Goal: Navigation & Orientation: Find specific page/section

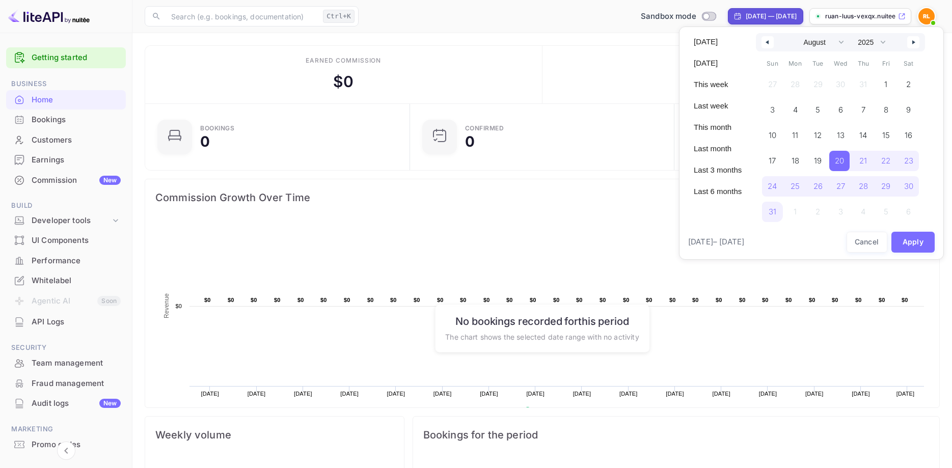
select select "7"
select select "2025"
click at [672, 16] on div at bounding box center [476, 234] width 952 height 468
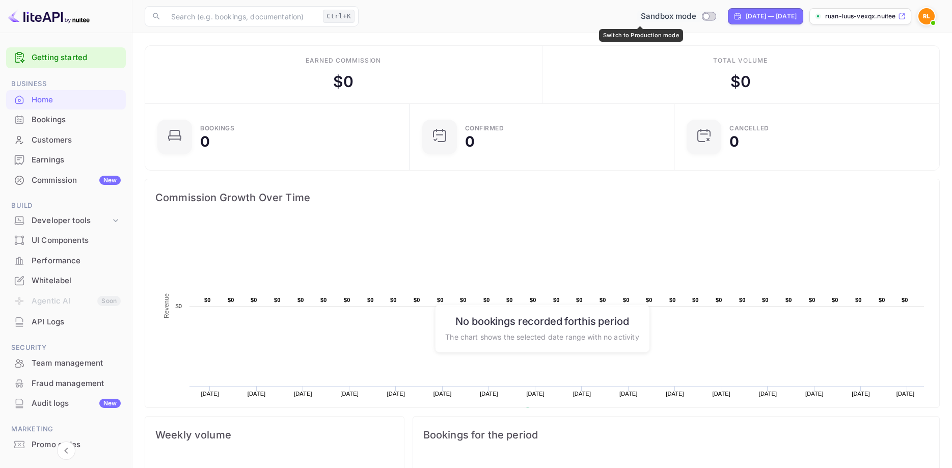
click at [696, 17] on input "Switch to Production mode" at bounding box center [706, 16] width 20 height 7
checkbox input "false"
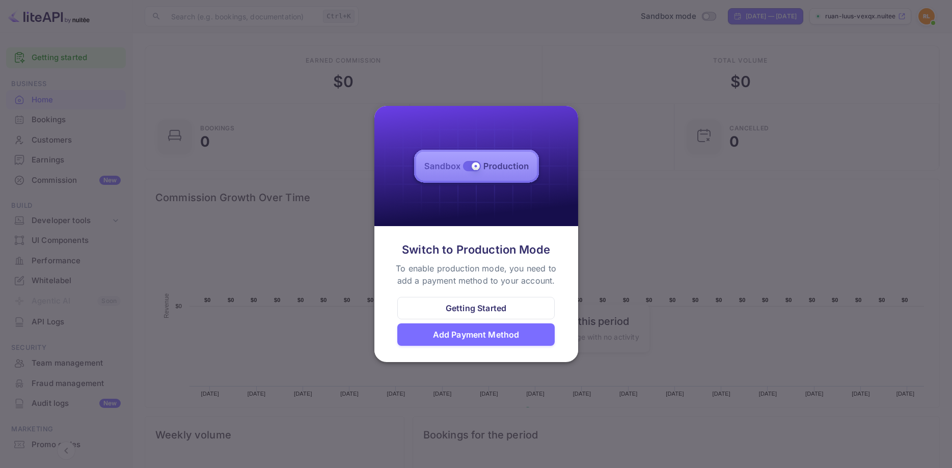
click at [466, 319] on div "Getting Started" at bounding box center [476, 308] width 158 height 22
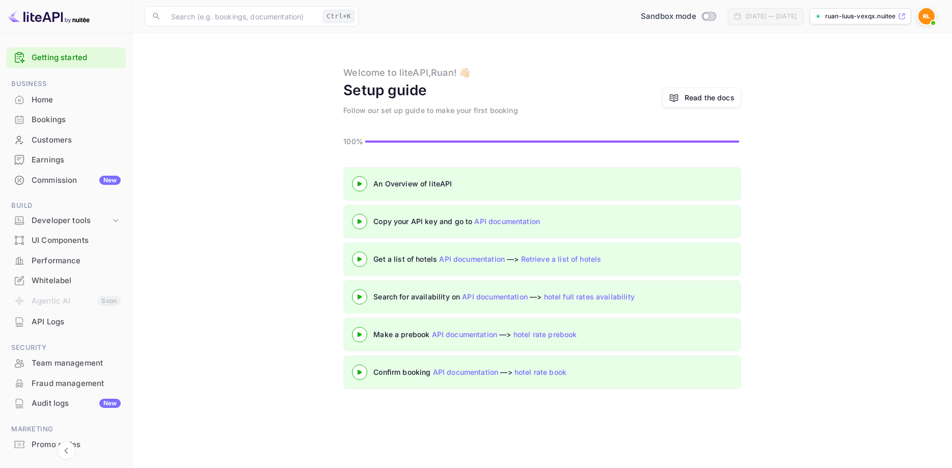
click at [857, 14] on p "ruan-luus-vexqx.nuitee..." at bounding box center [860, 16] width 71 height 9
click at [85, 226] on div "Developer tools" at bounding box center [71, 221] width 79 height 12
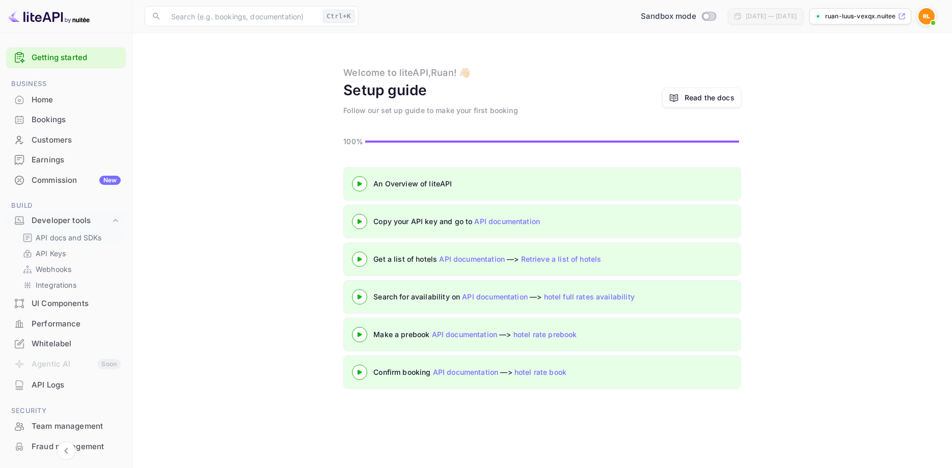
click at [77, 240] on p "API docs and SDKs" at bounding box center [69, 237] width 66 height 11
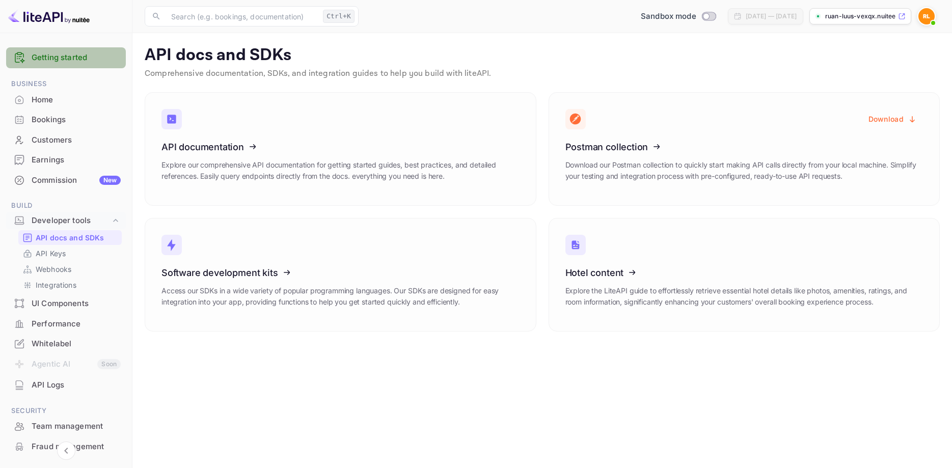
click at [61, 52] on div "Getting started" at bounding box center [66, 57] width 120 height 21
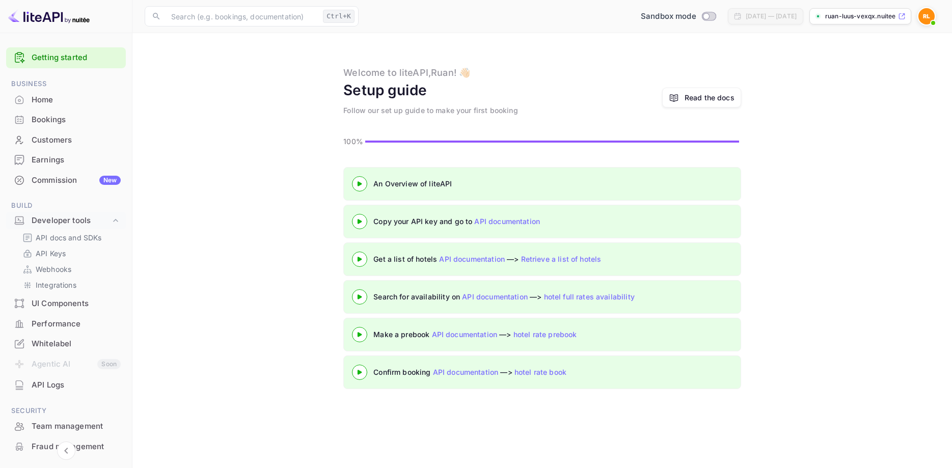
click at [501, 219] on link "API documentation" at bounding box center [507, 221] width 66 height 9
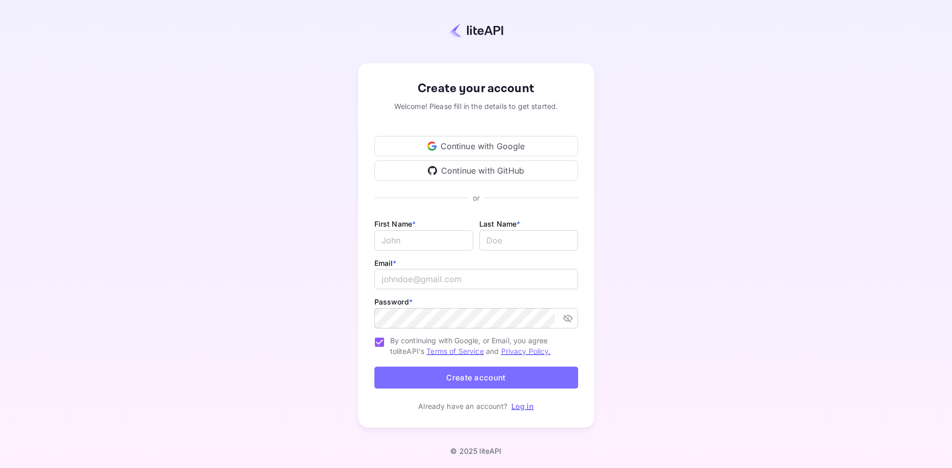
click at [519, 407] on link "Log in" at bounding box center [522, 406] width 22 height 9
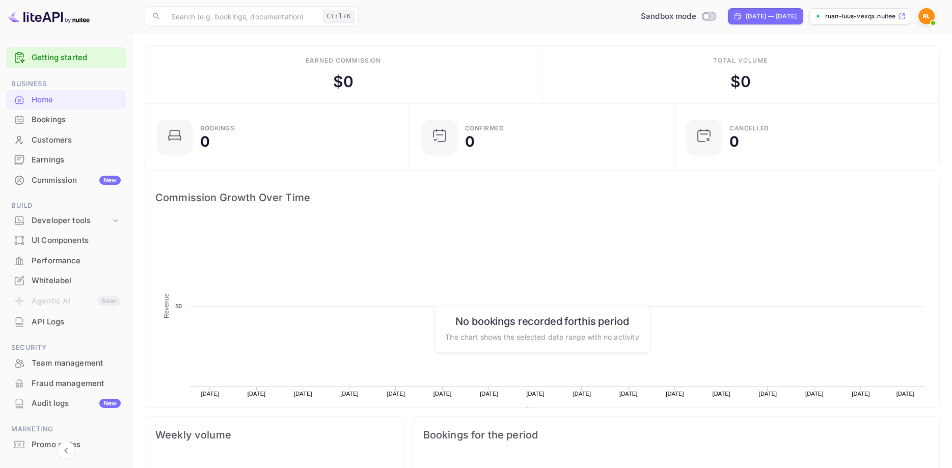
scroll to position [166, 258]
click at [59, 277] on div "Whitelabel" at bounding box center [76, 281] width 89 height 12
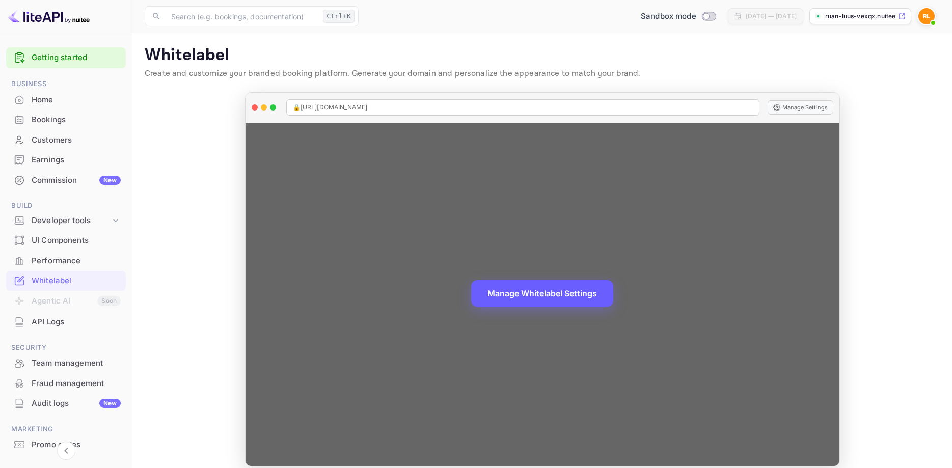
click at [526, 298] on button "Manage Whitelabel Settings" at bounding box center [542, 293] width 142 height 26
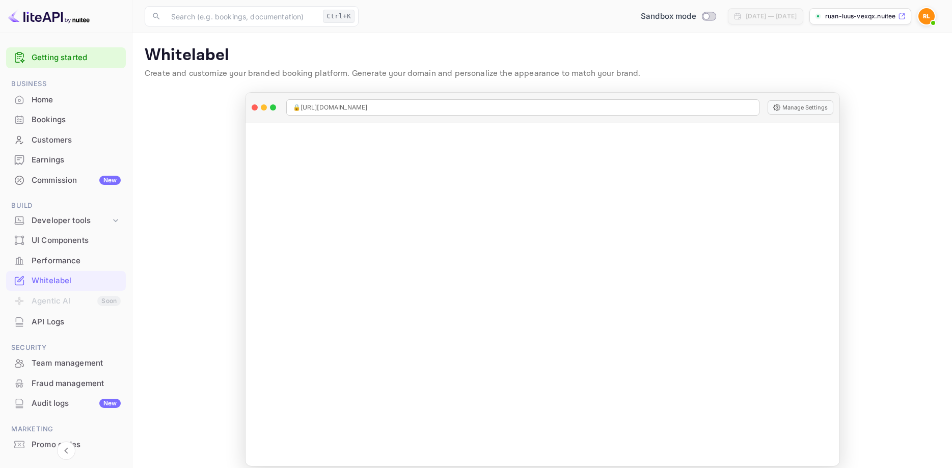
click at [24, 18] on img at bounding box center [48, 16] width 81 height 16
click at [37, 99] on div "Home" at bounding box center [76, 100] width 89 height 12
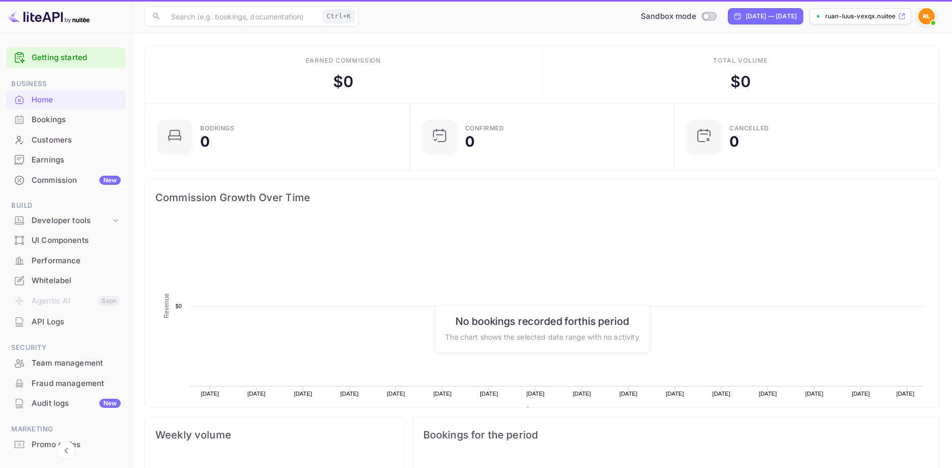
scroll to position [1, 1]
